Goal: Task Accomplishment & Management: Use online tool/utility

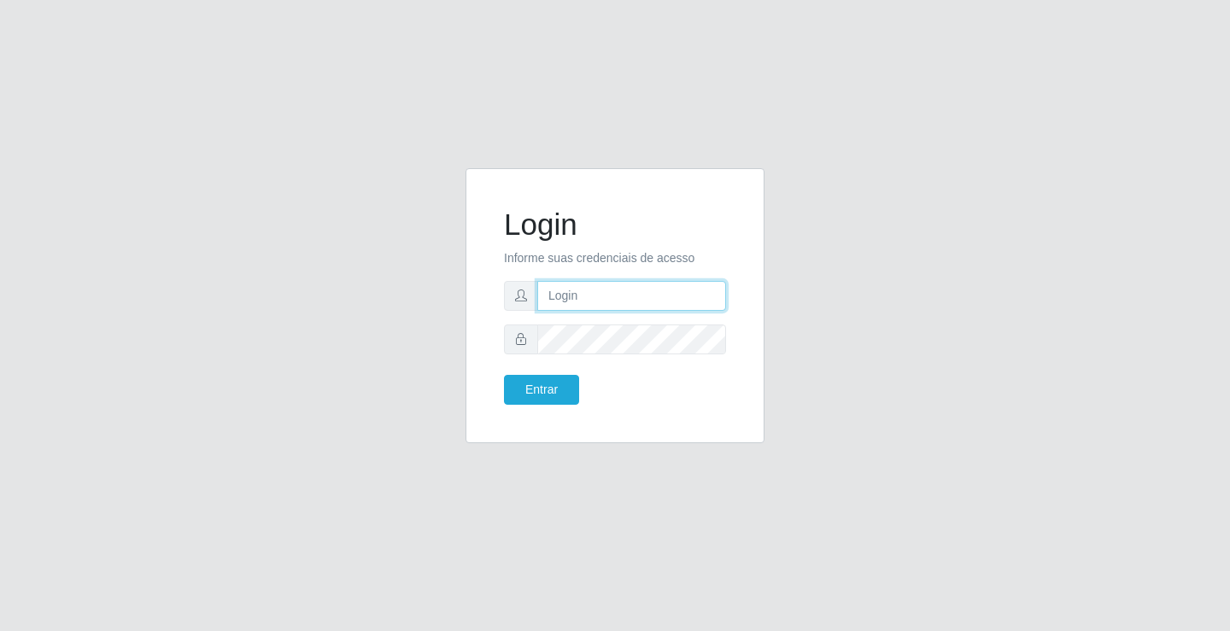
click at [565, 304] on input "text" at bounding box center [631, 296] width 189 height 30
type input "[PERSON_NAME]"
click at [504, 375] on button "Entrar" at bounding box center [541, 390] width 75 height 30
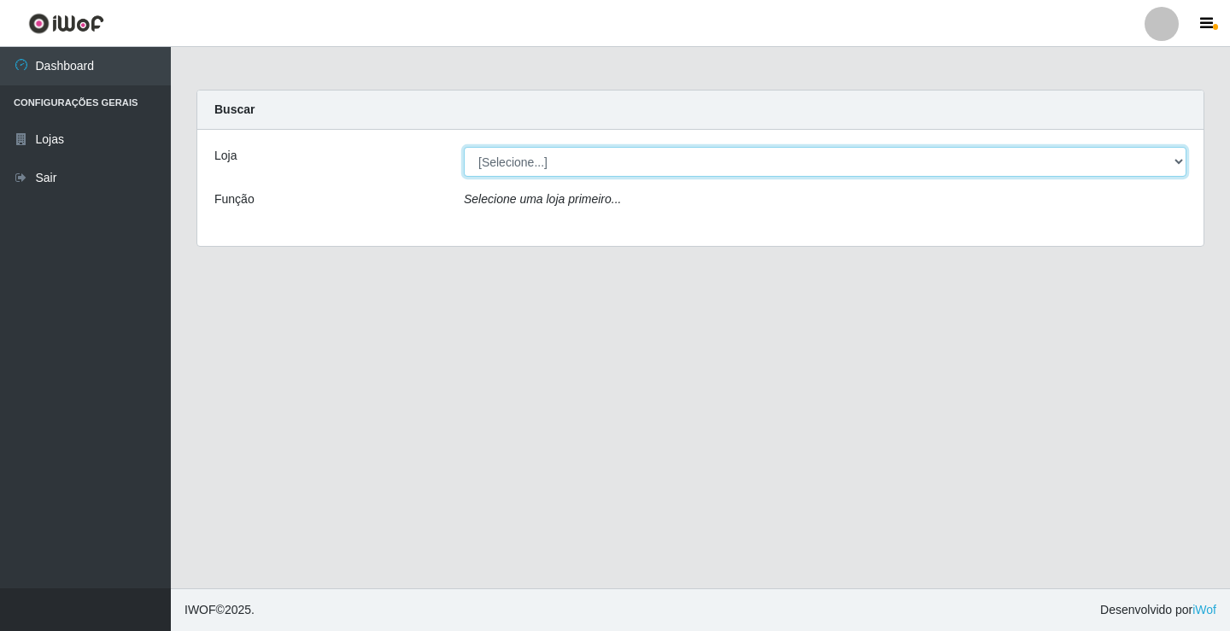
click at [575, 171] on select "[Selecione...] Ideal - Conceição" at bounding box center [825, 162] width 722 height 30
select select "231"
click at [464, 147] on select "[Selecione...] Ideal - Conceição" at bounding box center [825, 162] width 722 height 30
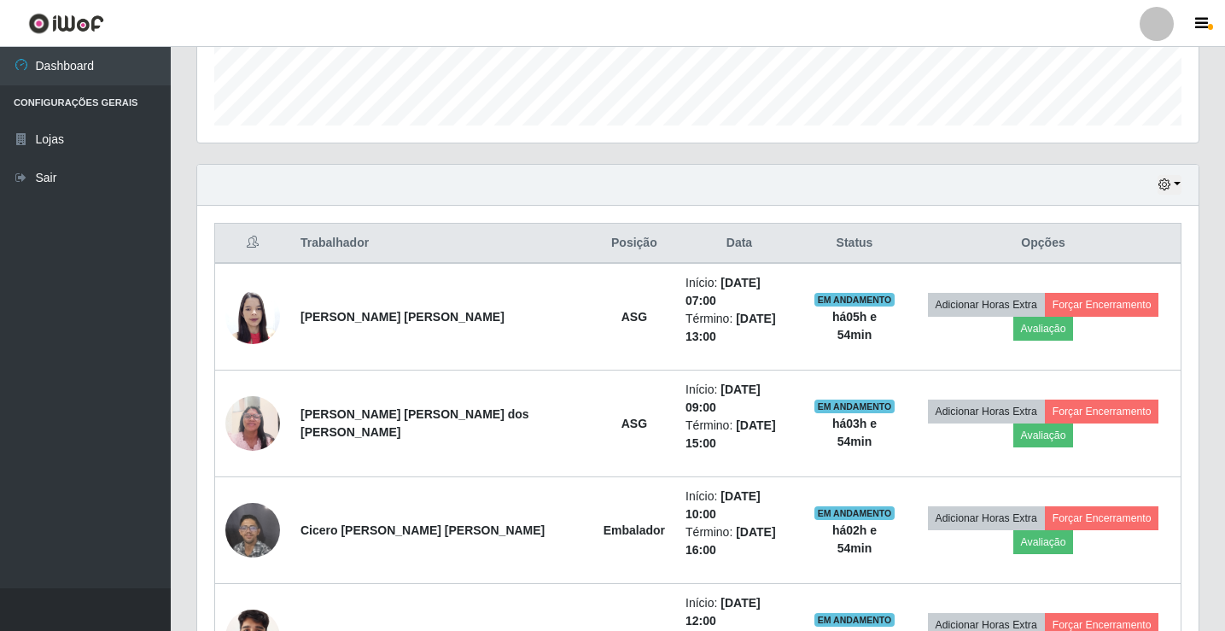
scroll to position [456, 0]
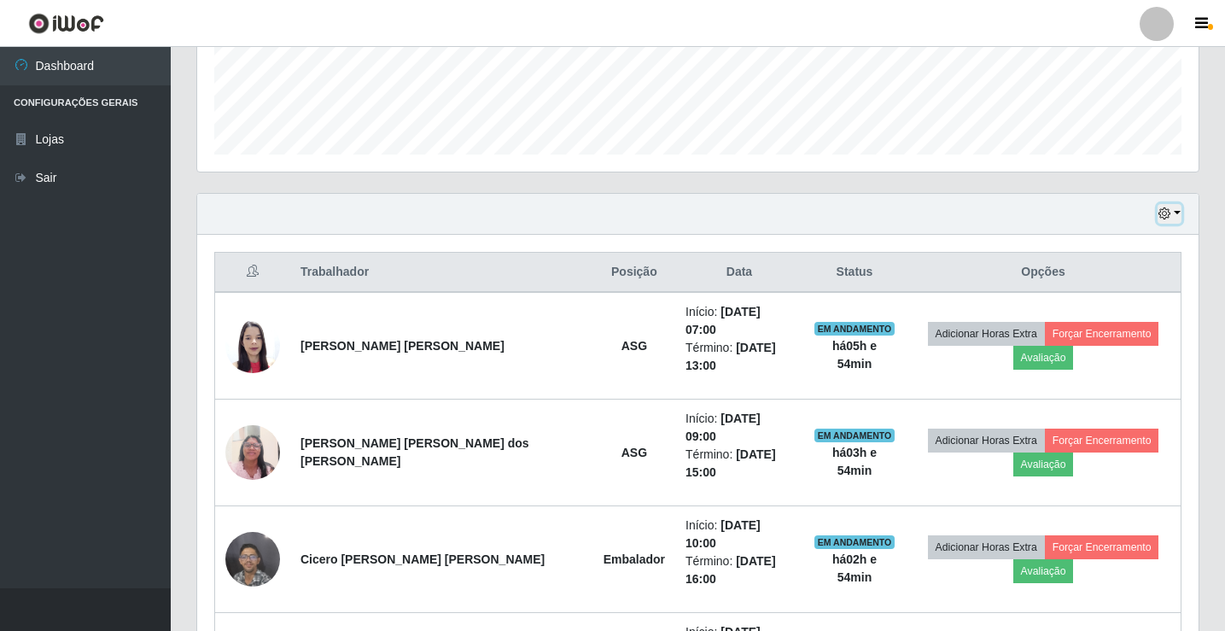
click at [1167, 218] on icon "button" at bounding box center [1165, 213] width 12 height 12
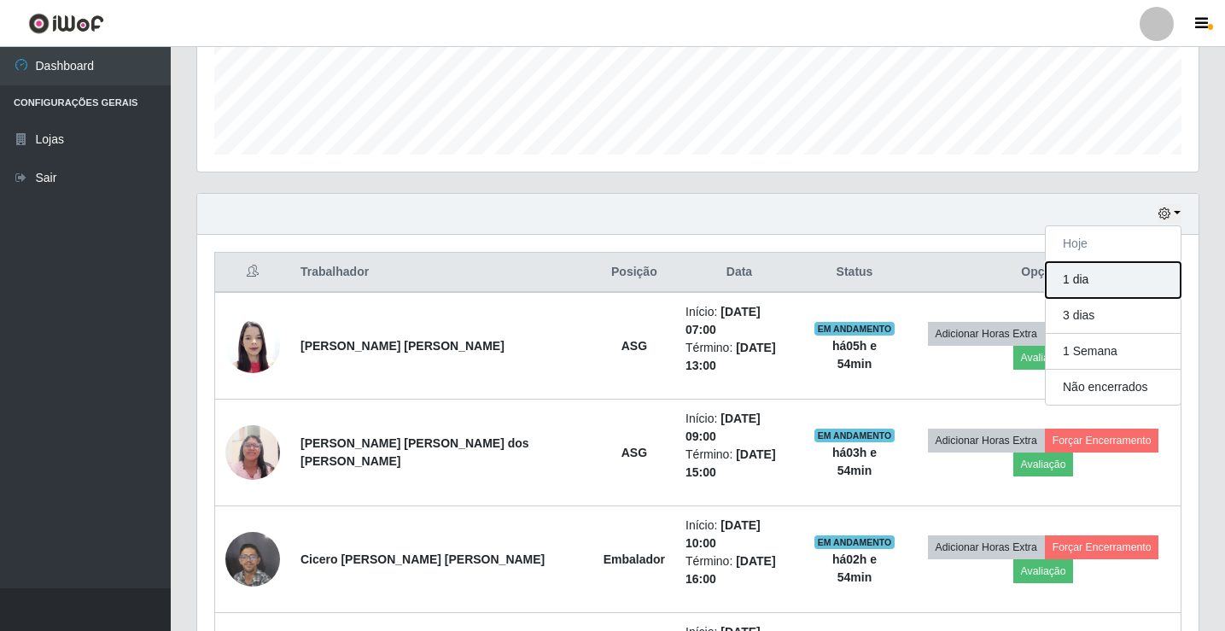
click at [1128, 274] on button "1 dia" at bounding box center [1113, 280] width 135 height 36
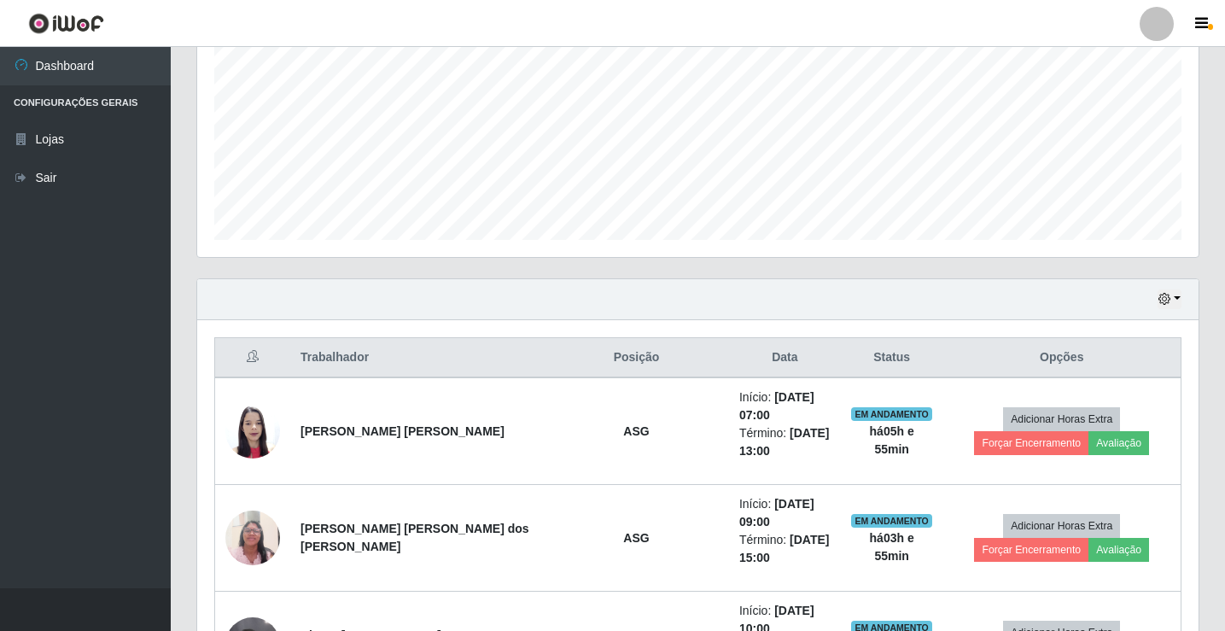
scroll to position [0, 0]
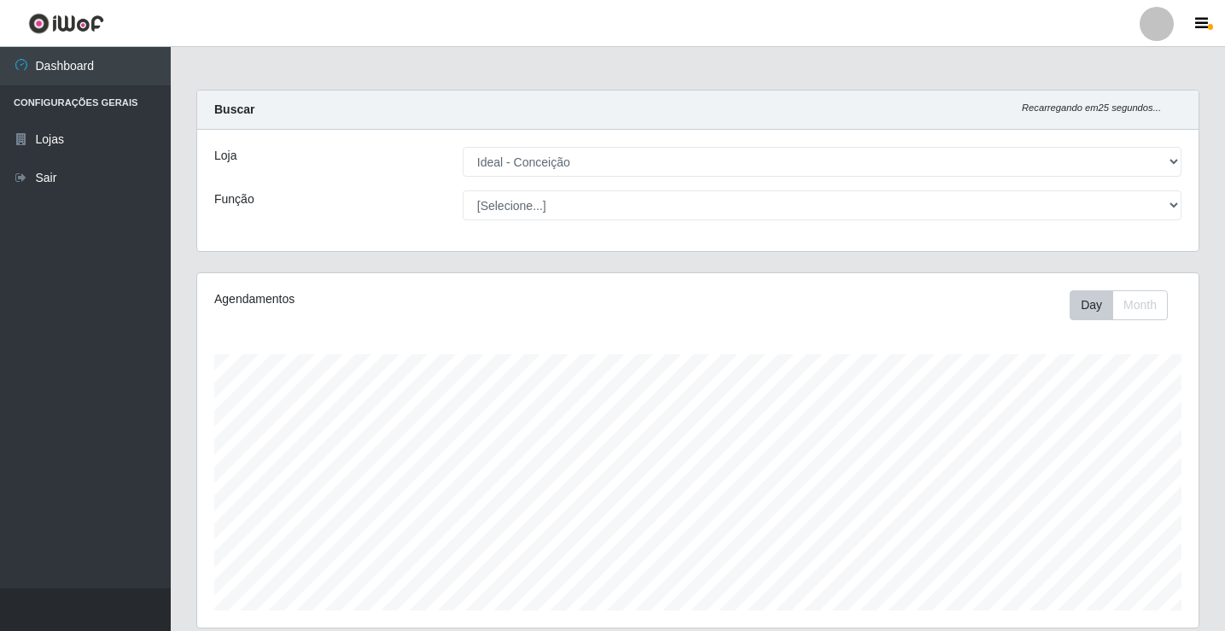
click at [1154, 31] on div at bounding box center [1157, 24] width 34 height 34
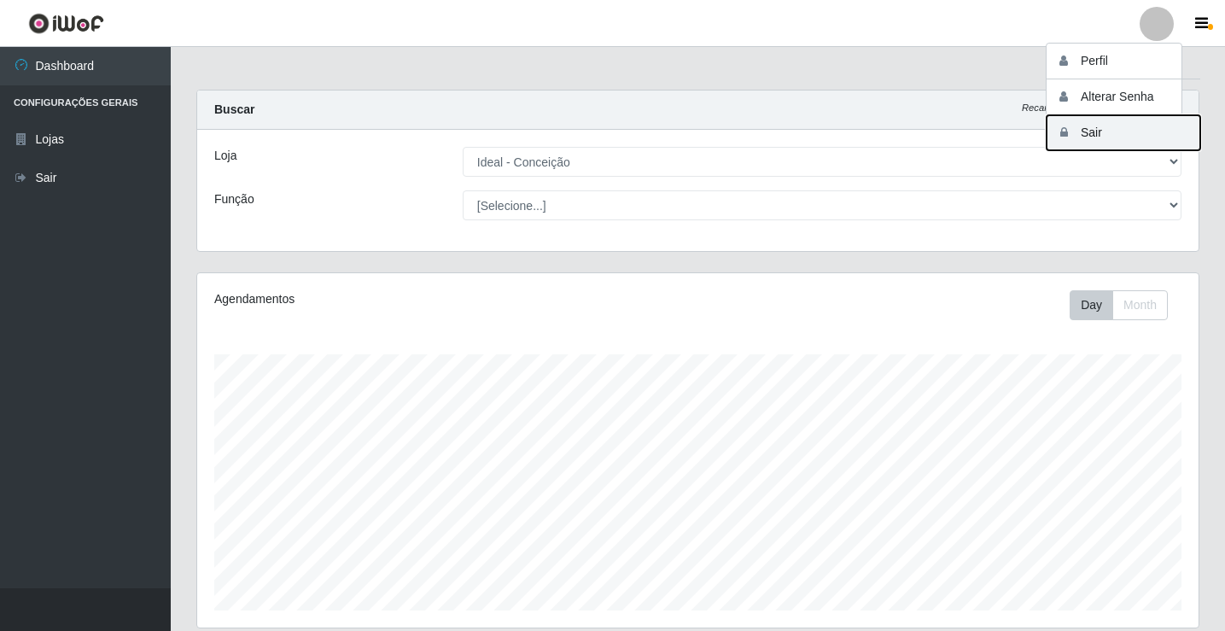
click at [1090, 138] on button "Sair" at bounding box center [1124, 132] width 154 height 35
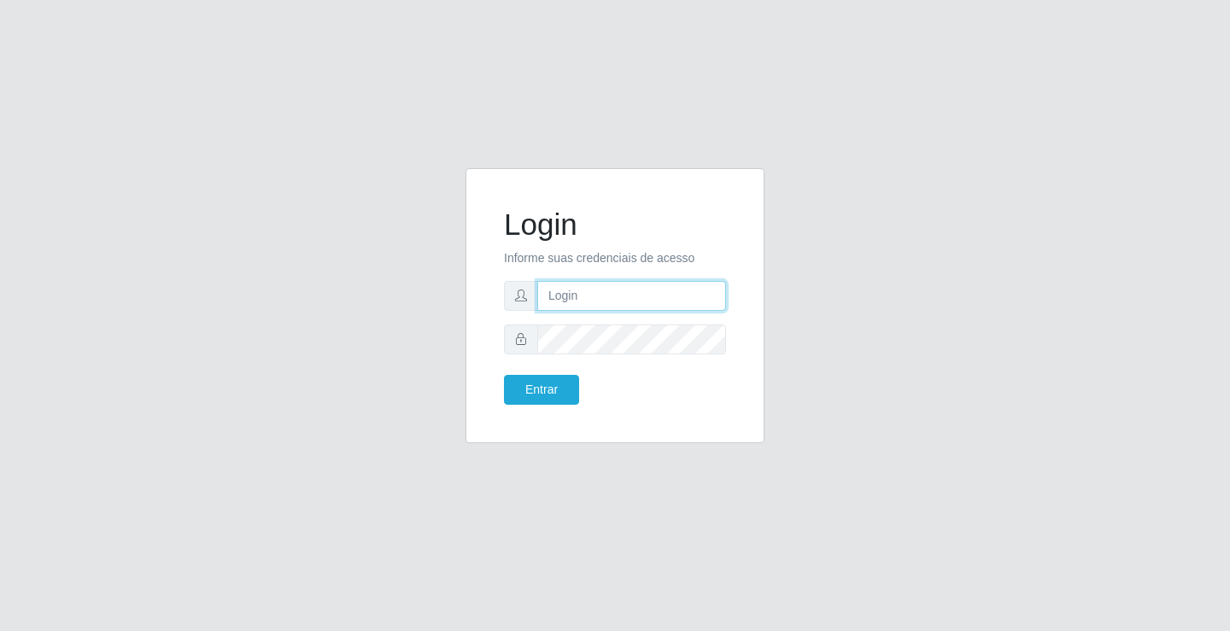
click at [552, 295] on input "text" at bounding box center [631, 296] width 189 height 30
type input "paulo@ideal"
click at [553, 383] on button "Entrar" at bounding box center [541, 390] width 75 height 30
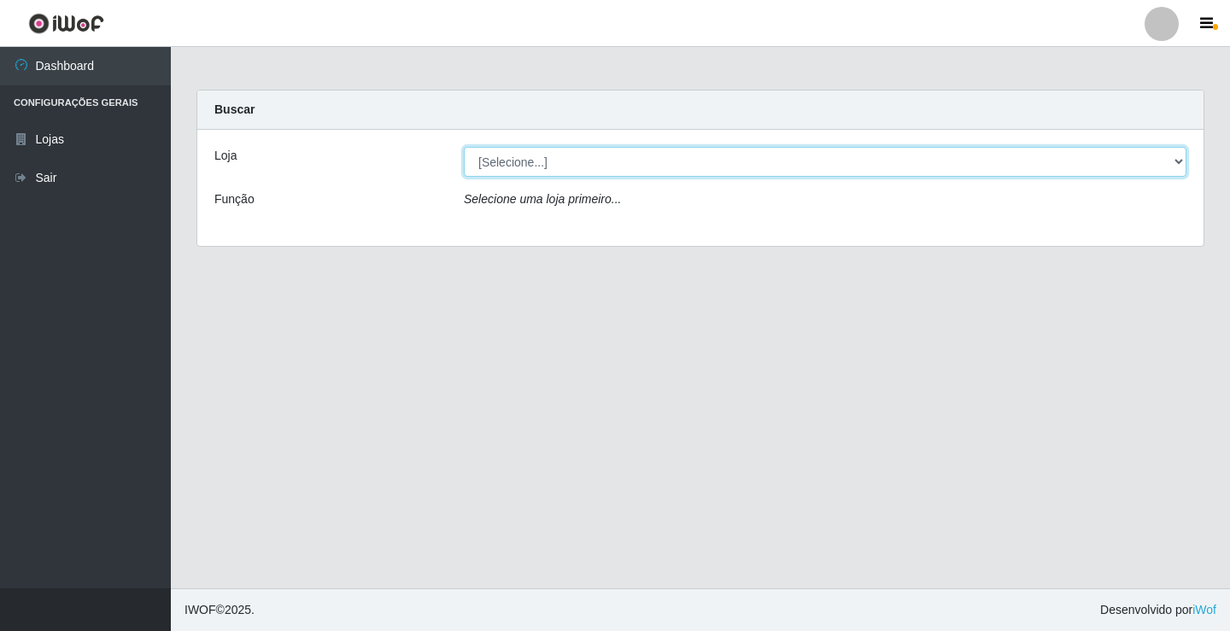
click at [582, 148] on select "[Selecione...] Ideal - Conceição" at bounding box center [825, 162] width 722 height 30
select select "231"
click at [464, 147] on select "[Selecione...] Ideal - Conceição" at bounding box center [825, 162] width 722 height 30
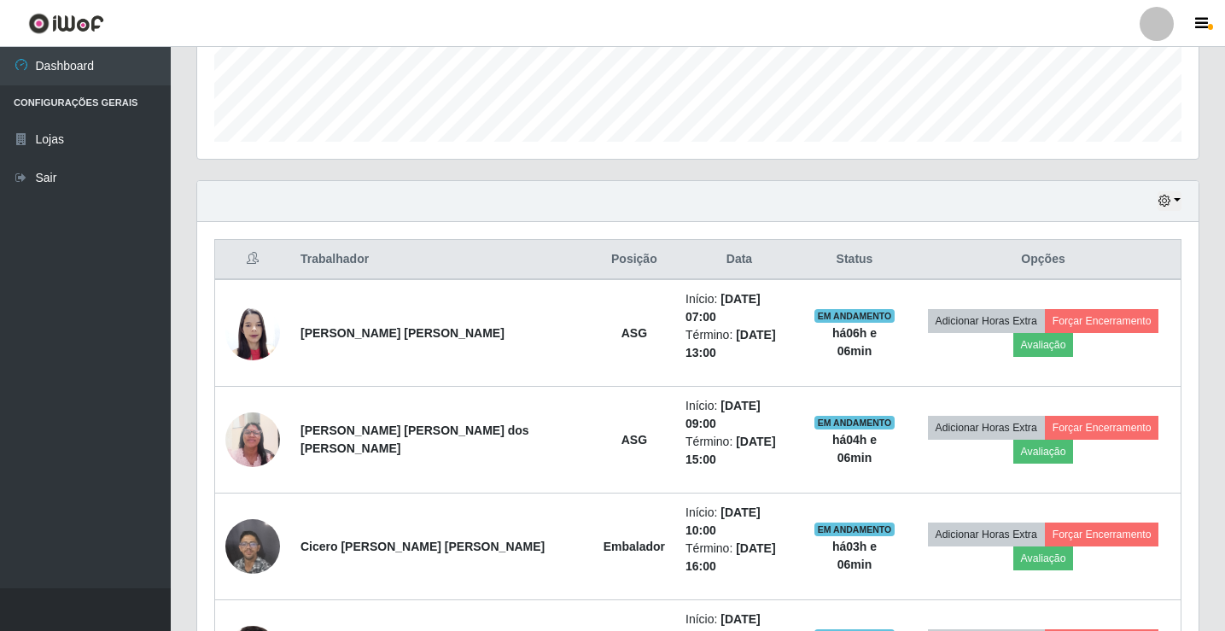
scroll to position [512, 0]
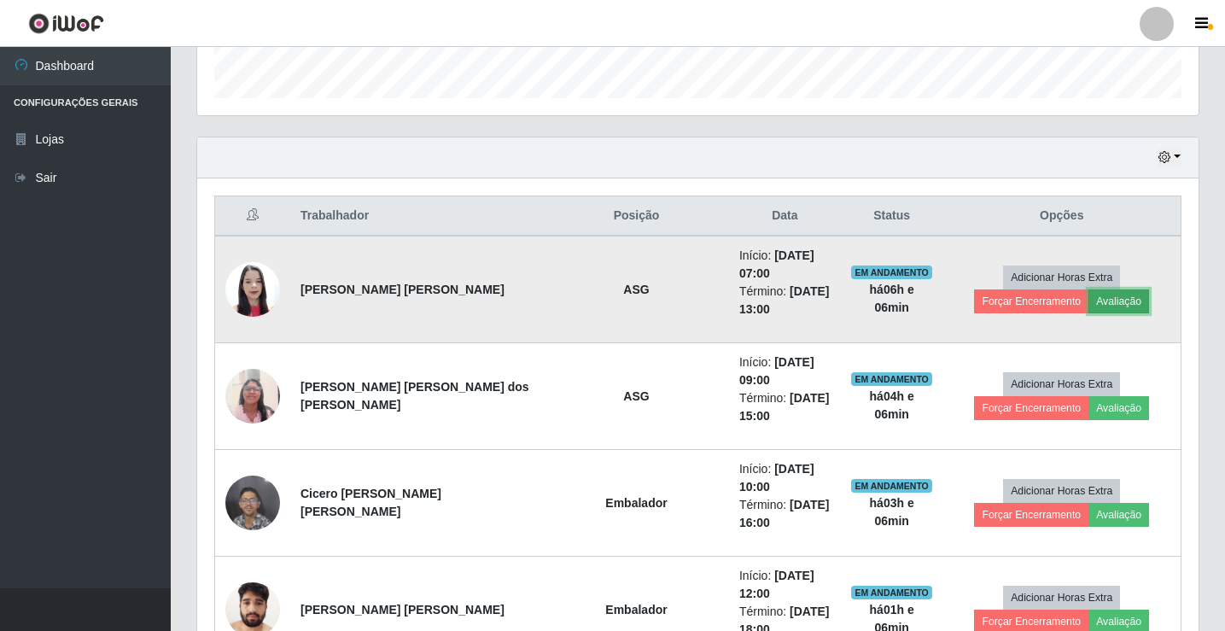
click at [1089, 306] on button "Avaliação" at bounding box center [1119, 301] width 61 height 24
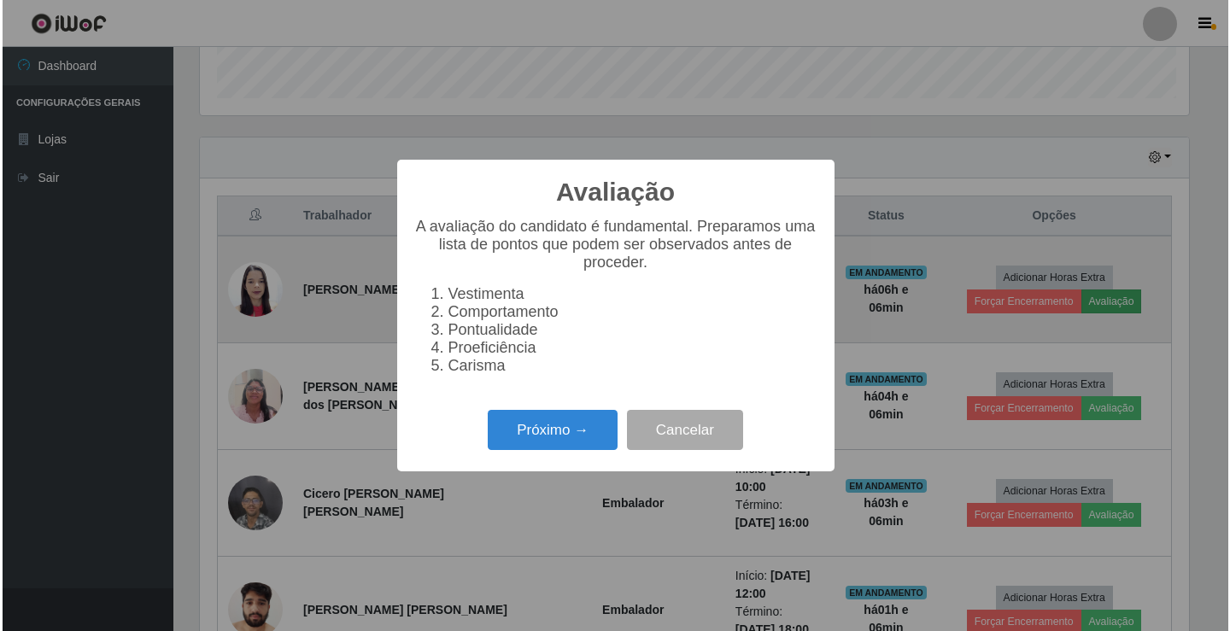
scroll to position [354, 993]
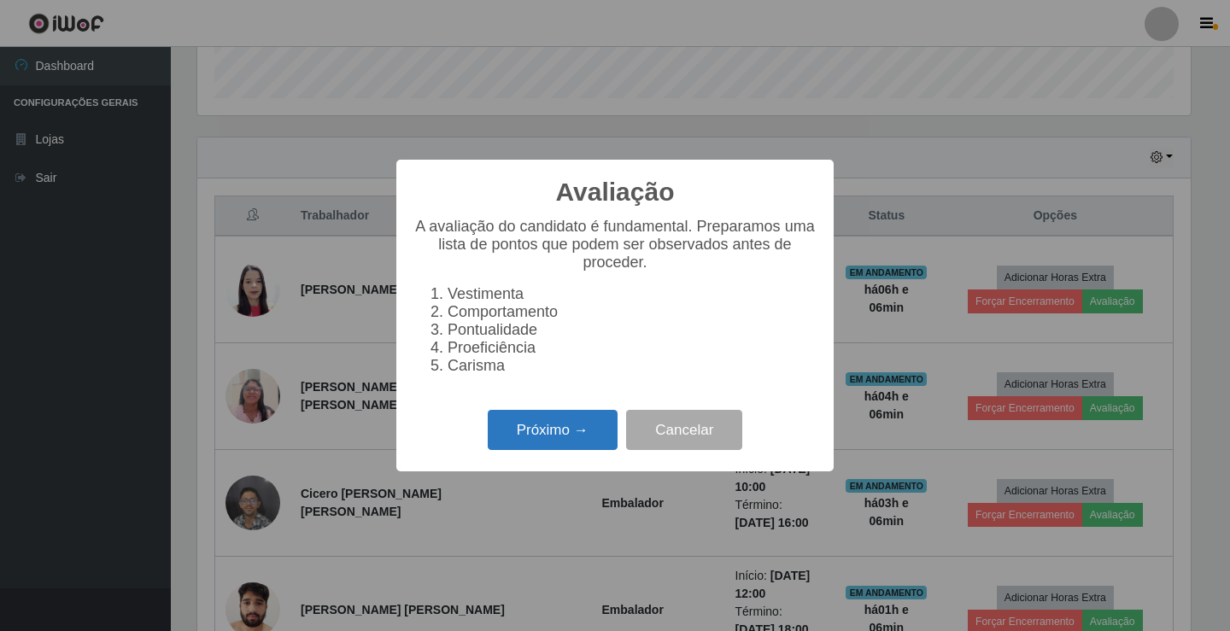
click at [582, 433] on button "Próximo →" at bounding box center [553, 430] width 130 height 40
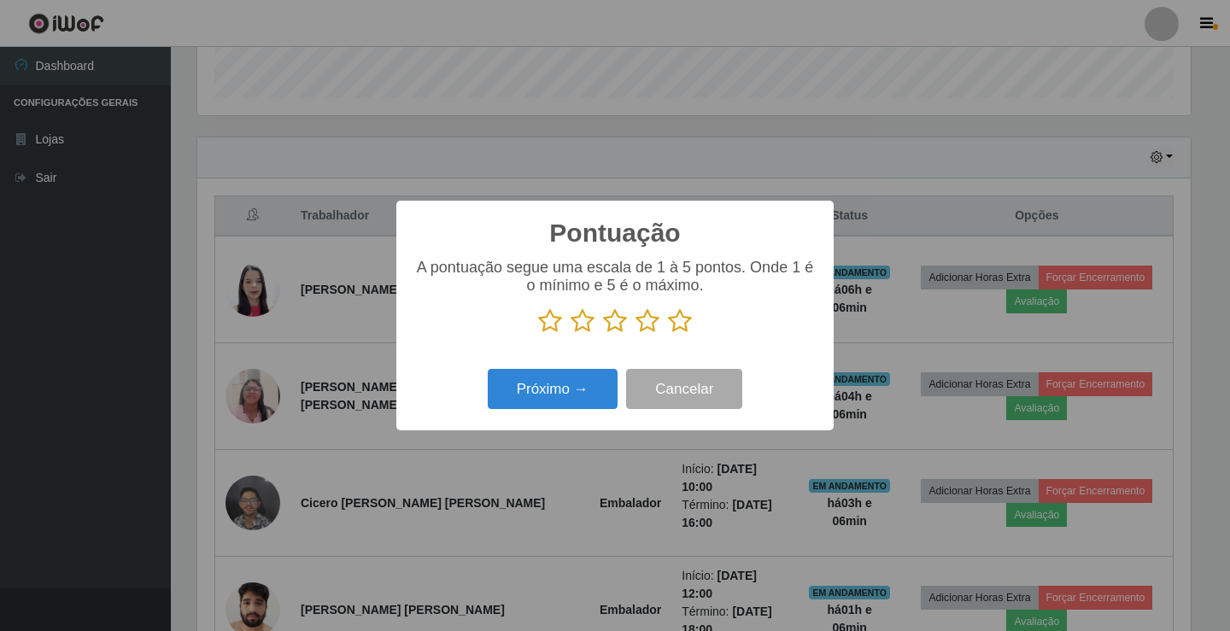
click at [646, 319] on icon at bounding box center [647, 321] width 24 height 26
click at [635, 334] on input "radio" at bounding box center [635, 334] width 0 height 0
click at [575, 381] on button "Próximo →" at bounding box center [553, 389] width 130 height 40
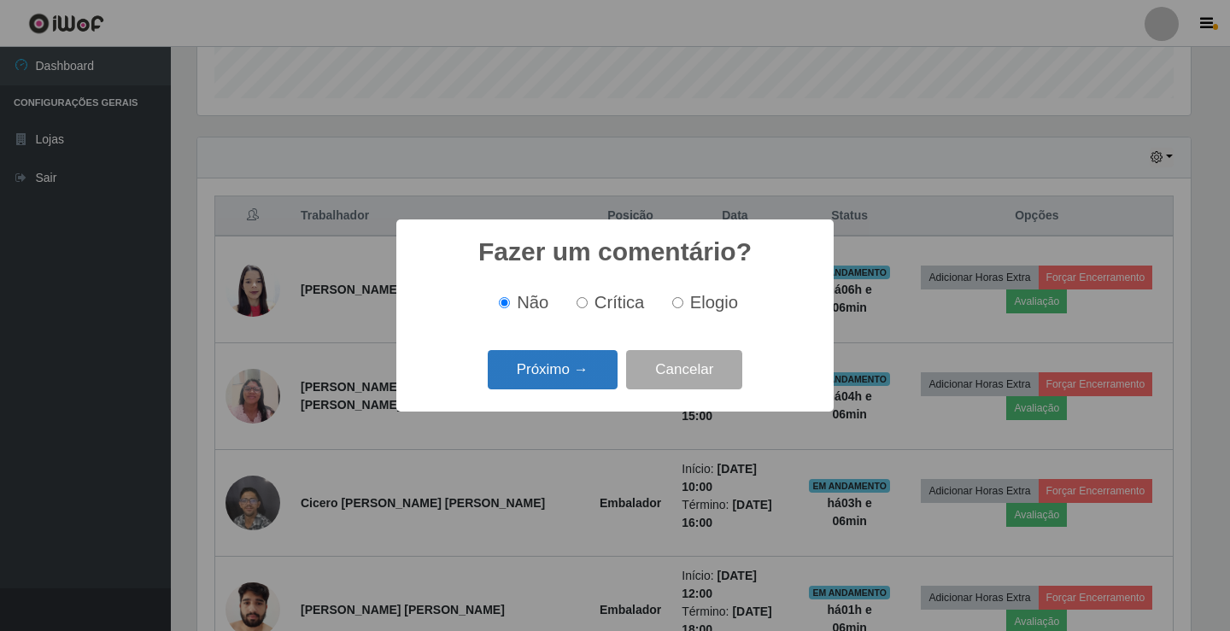
click at [586, 366] on button "Próximo →" at bounding box center [553, 370] width 130 height 40
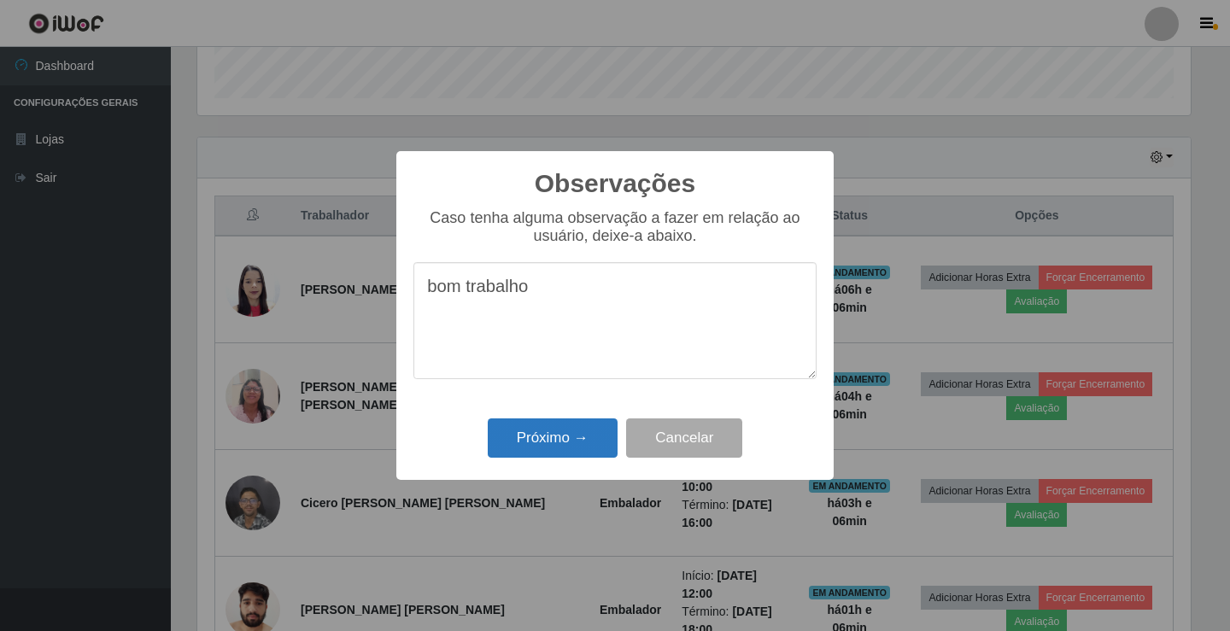
type textarea "bom trabalho"
click at [589, 435] on button "Próximo →" at bounding box center [553, 438] width 130 height 40
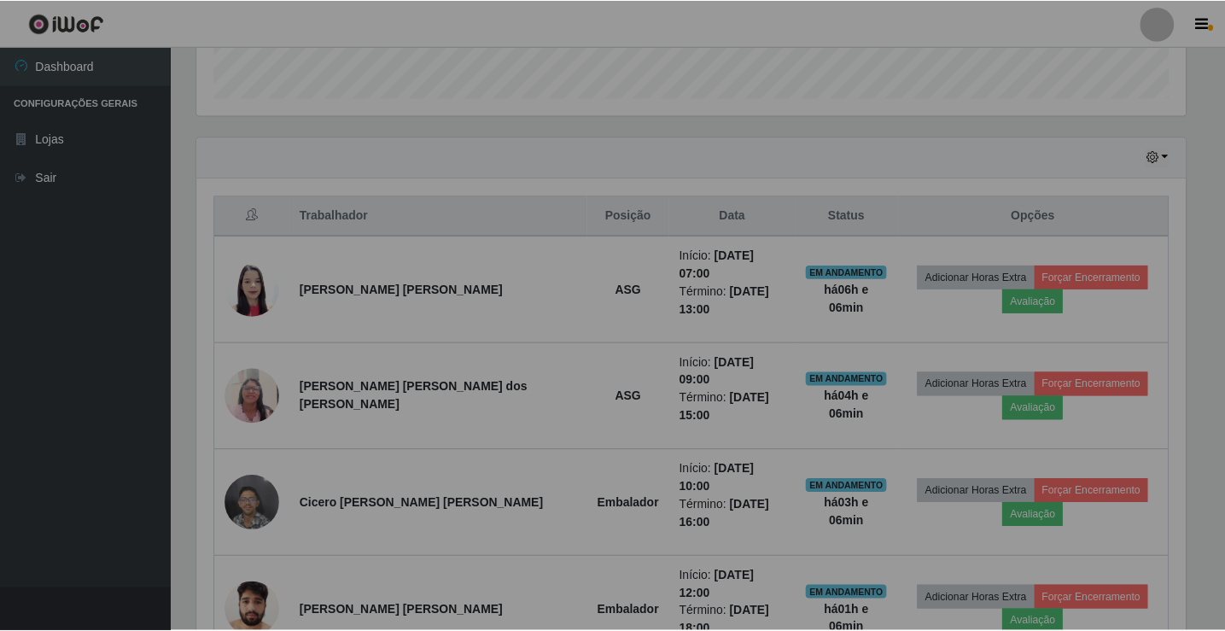
scroll to position [354, 1002]
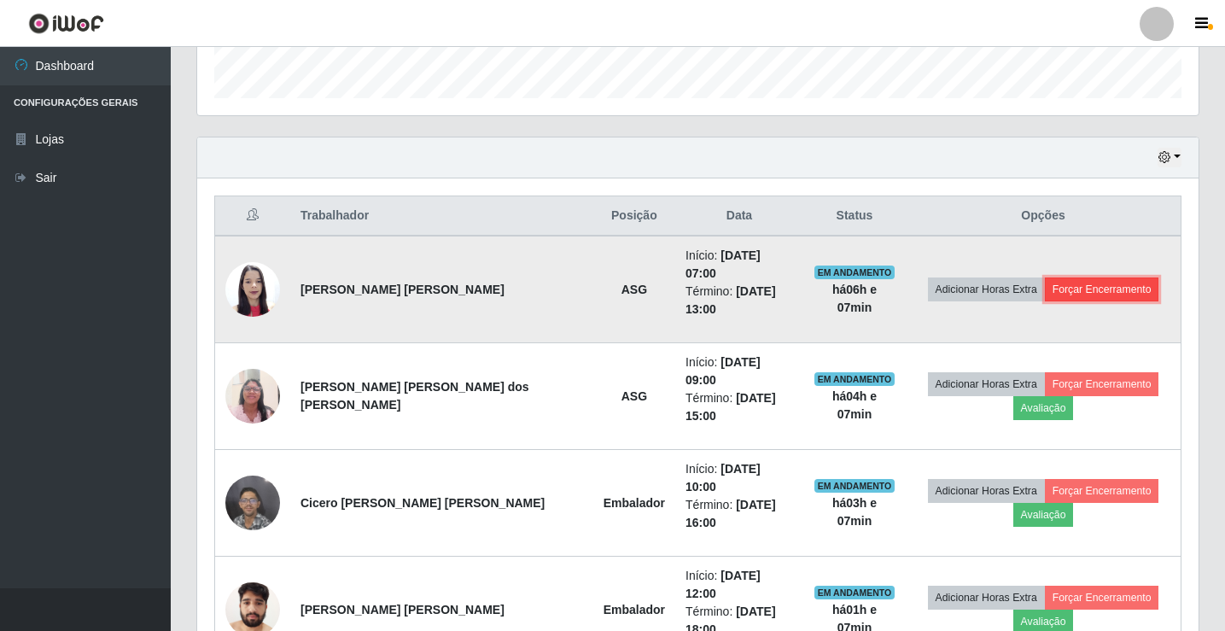
click at [1046, 278] on button "Forçar Encerramento" at bounding box center [1102, 290] width 114 height 24
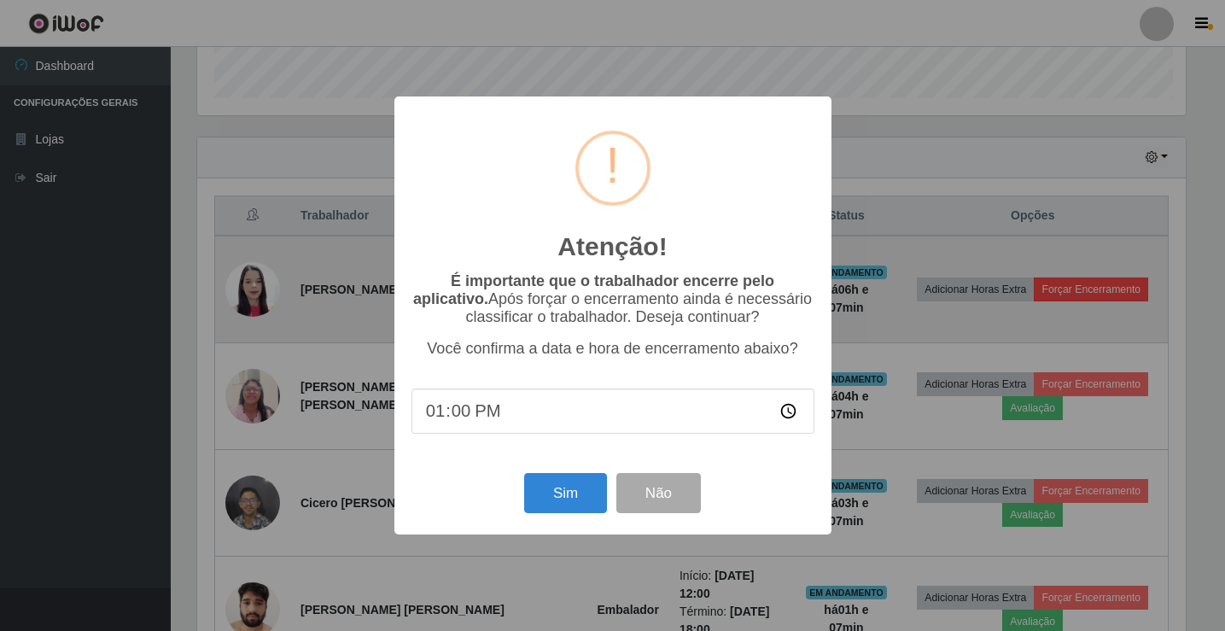
scroll to position [354, 993]
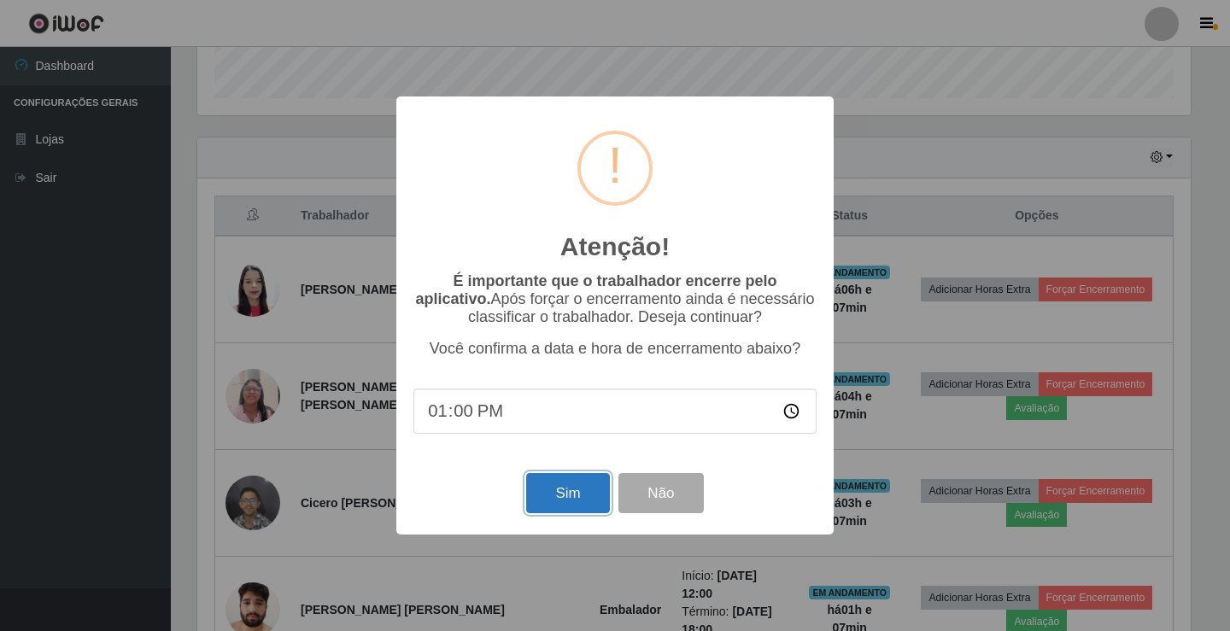
click at [565, 497] on button "Sim" at bounding box center [567, 493] width 83 height 40
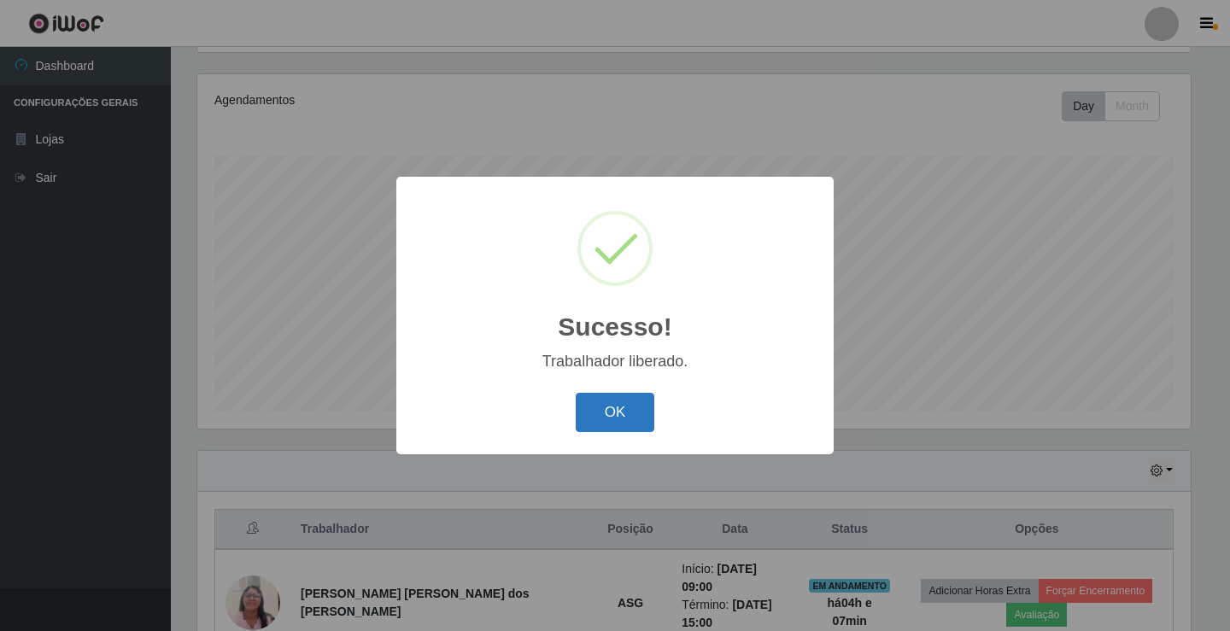
click at [639, 395] on button "OK" at bounding box center [615, 413] width 79 height 40
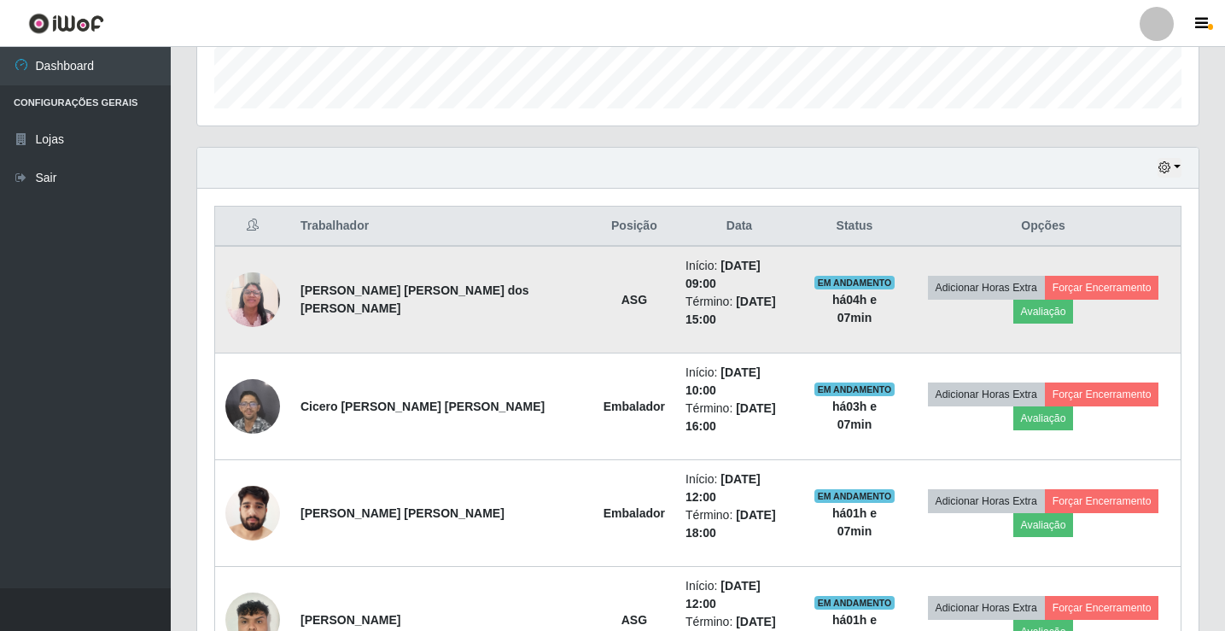
scroll to position [284, 0]
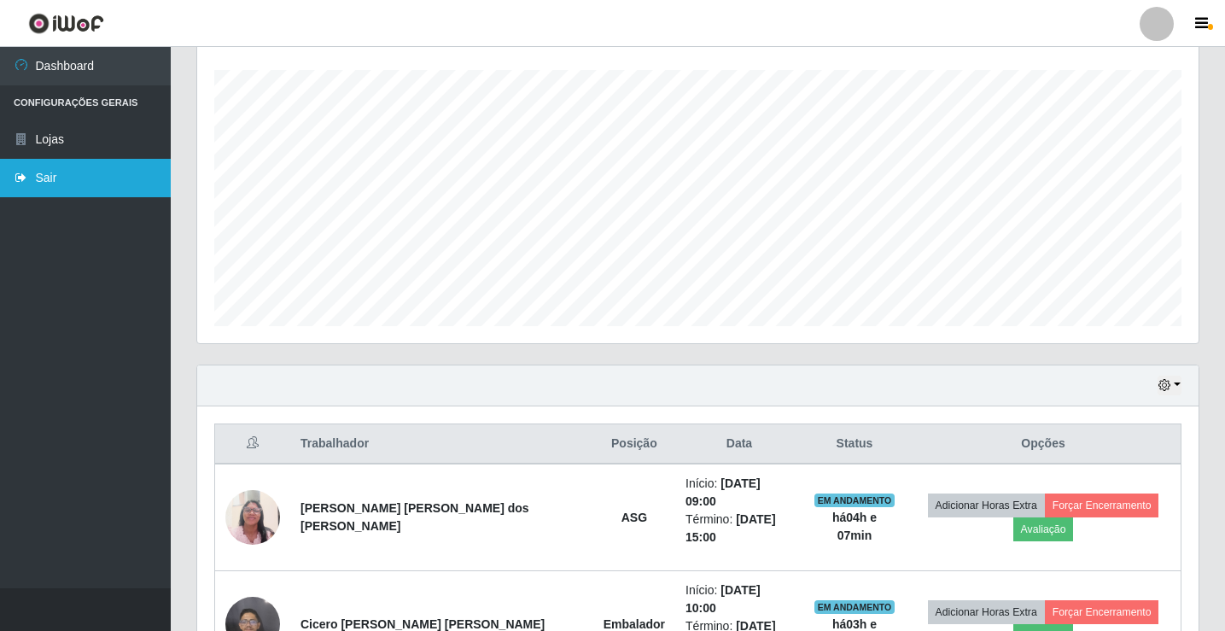
click at [49, 172] on link "Sair" at bounding box center [85, 178] width 171 height 38
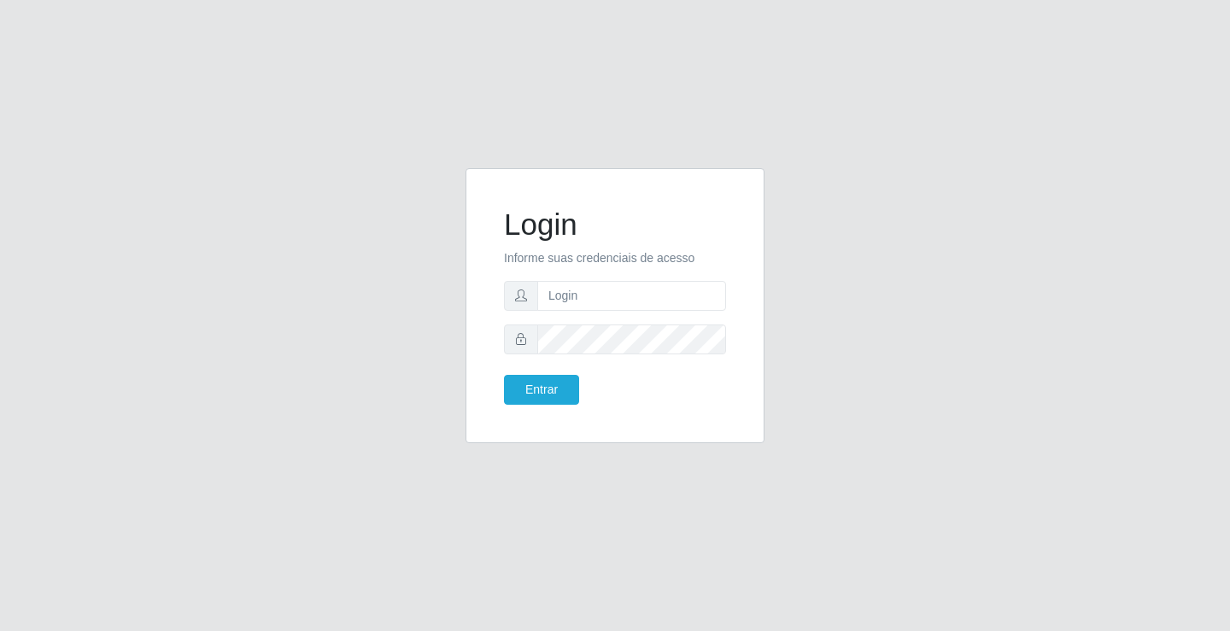
click at [930, 126] on div "Login Informe suas credenciais de acesso Entrar" at bounding box center [615, 315] width 1230 height 631
